Goal: Task Accomplishment & Management: Complete application form

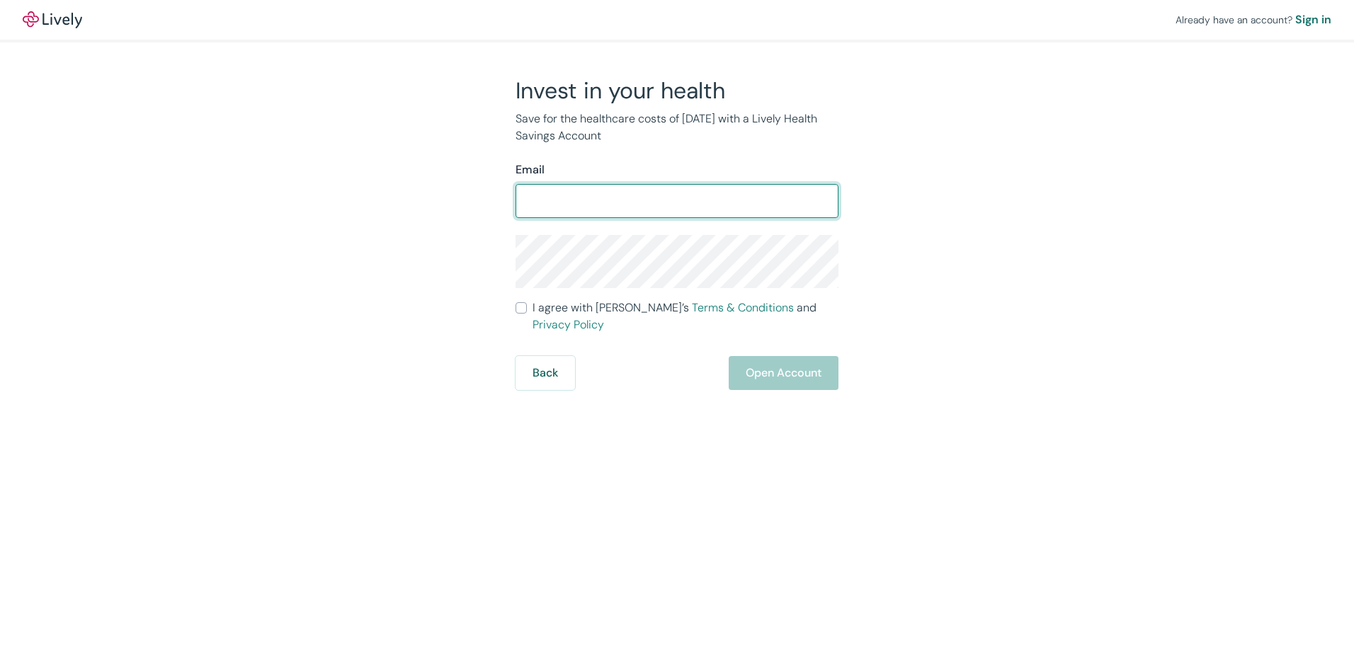
click at [630, 206] on input "Email" at bounding box center [676, 201] width 323 height 28
type input "[EMAIL_ADDRESS][DOMAIN_NAME]"
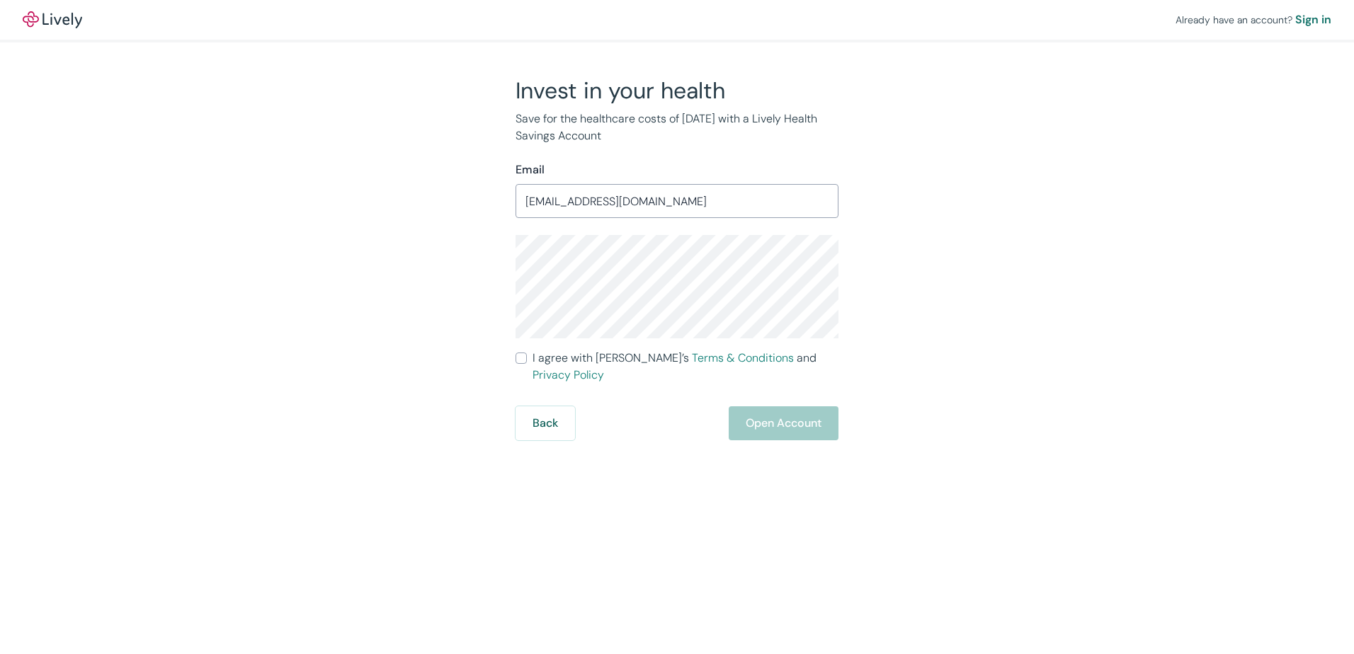
click at [478, 357] on div "Invest in your health Save for the healthcare costs of [DATE] with a Lively Hea…" at bounding box center [669, 258] width 680 height 364
click at [608, 362] on span "I agree with Lively’s Terms & Conditions and Privacy Policy" at bounding box center [685, 367] width 306 height 34
click at [527, 362] on input "I agree with Lively’s Terms & Conditions and Privacy Policy" at bounding box center [520, 358] width 11 height 11
checkbox input "true"
click at [764, 410] on button "Open Account" at bounding box center [784, 423] width 110 height 34
